Goal: Consume media (video, audio): Consume media (video, audio)

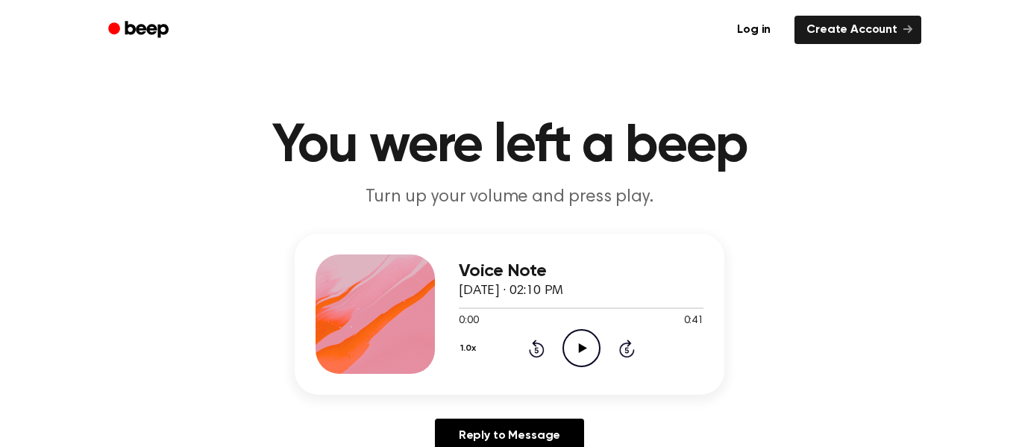
click at [579, 349] on icon at bounding box center [582, 348] width 8 height 10
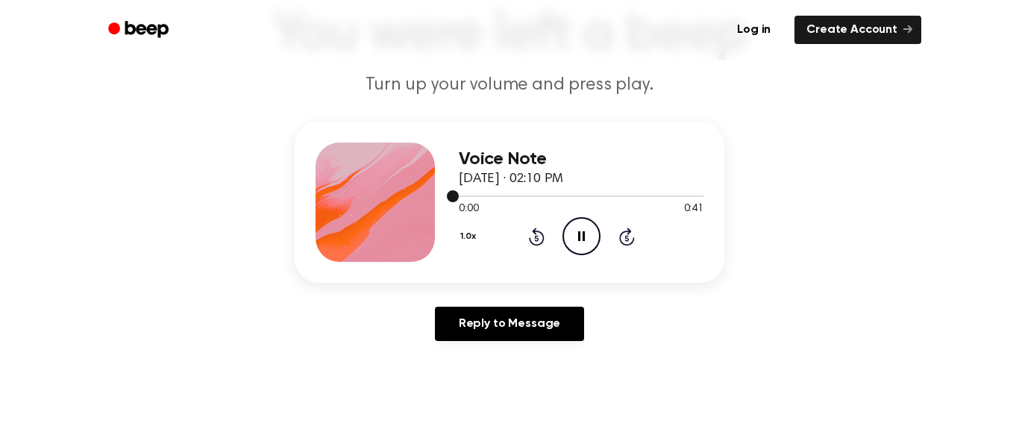
scroll to position [110, 0]
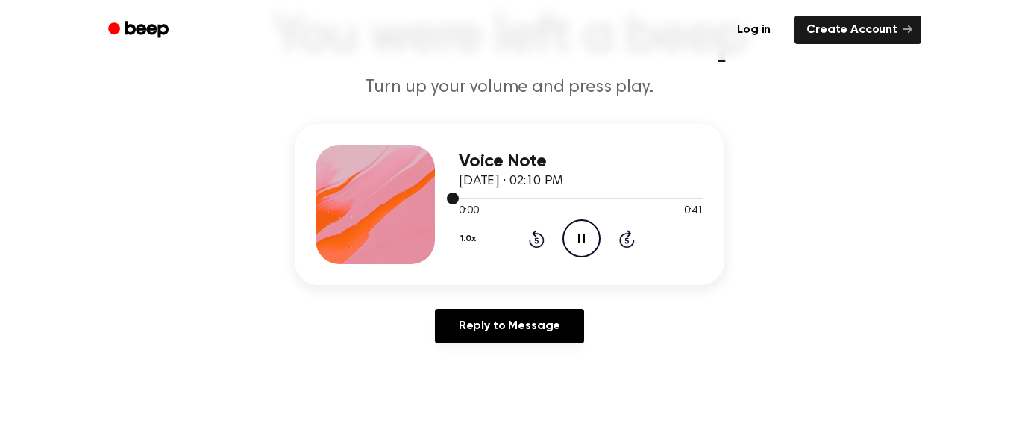
click at [627, 240] on icon at bounding box center [627, 240] width 4 height 6
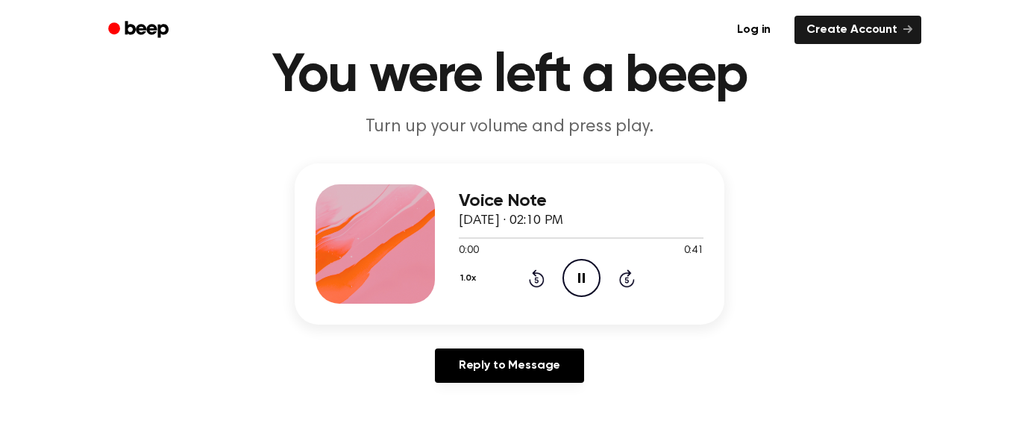
scroll to position [0, 0]
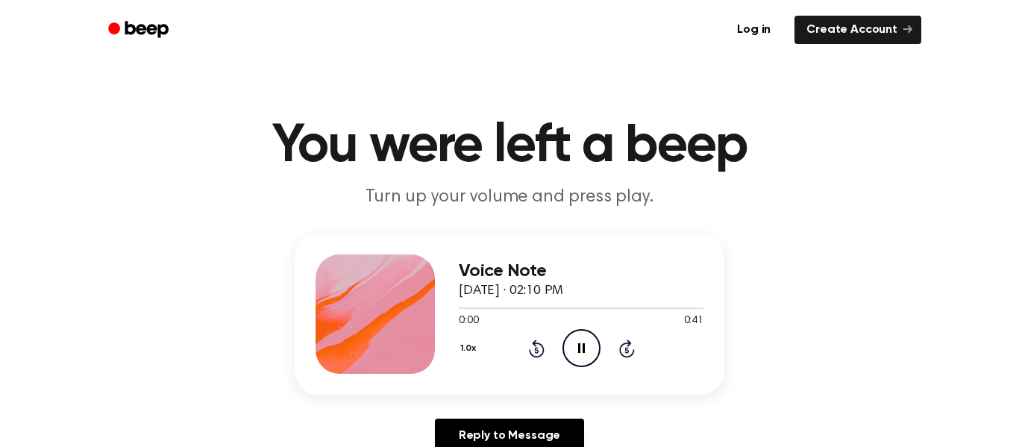
click at [627, 350] on icon at bounding box center [627, 350] width 4 height 6
click at [584, 359] on icon "Pause Audio" at bounding box center [582, 348] width 38 height 38
click at [537, 352] on icon at bounding box center [536, 350] width 4 height 6
click at [587, 356] on icon "Play Audio" at bounding box center [582, 348] width 38 height 38
click at [583, 353] on icon at bounding box center [581, 348] width 7 height 10
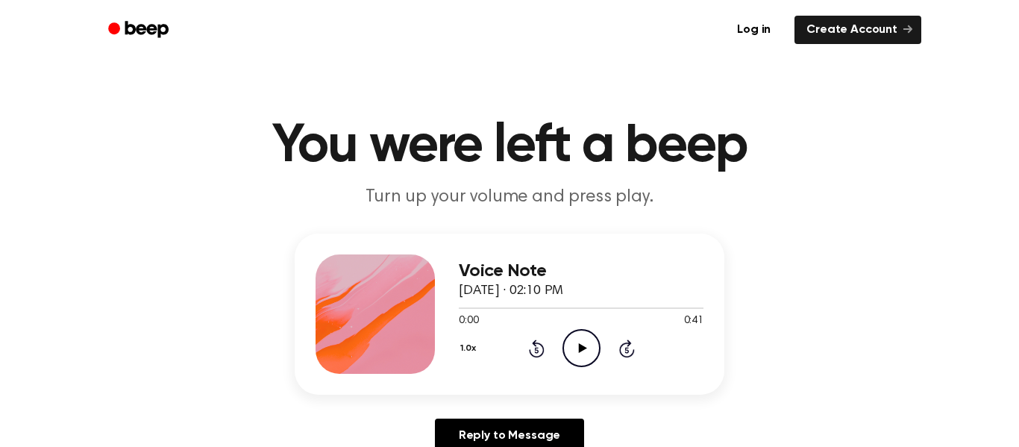
click at [587, 369] on div "Voice Note [DATE] · 02:10 PM 0:00 0:41 Your browser does not support the [objec…" at bounding box center [581, 313] width 245 height 119
click at [581, 346] on icon at bounding box center [582, 348] width 8 height 10
click at [579, 350] on icon at bounding box center [581, 348] width 7 height 10
click at [581, 354] on icon "Play Audio" at bounding box center [582, 348] width 38 height 38
click at [582, 353] on icon "Pause Audio" at bounding box center [582, 348] width 38 height 38
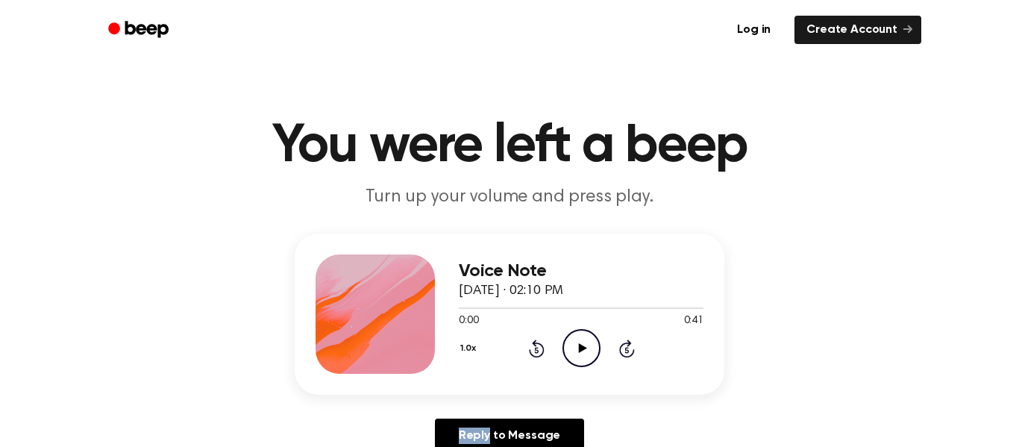
click at [582, 353] on icon "Play Audio" at bounding box center [582, 348] width 38 height 38
